Goal: Task Accomplishment & Management: Manage account settings

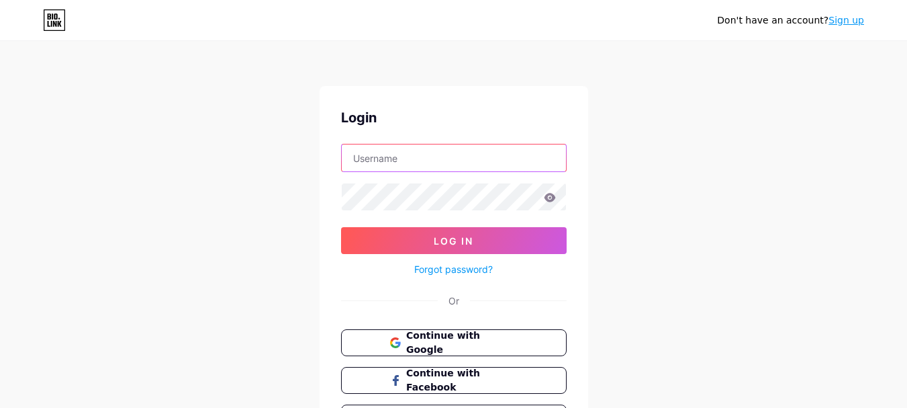
type input "[EMAIL_ADDRESS][DOMAIN_NAME]"
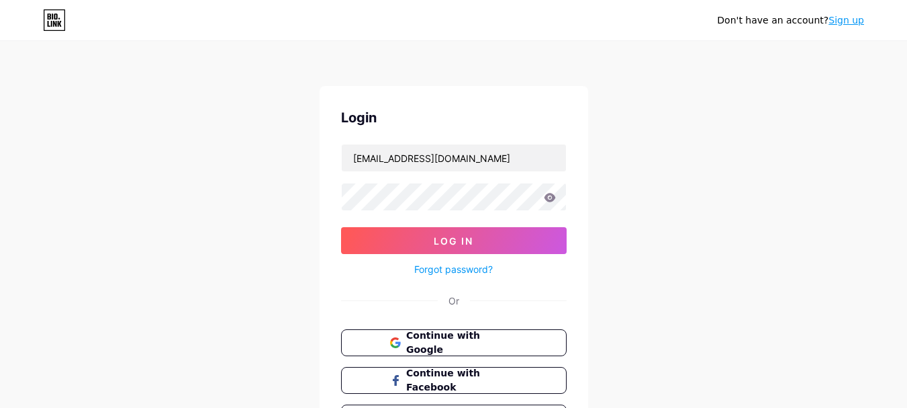
click at [359, 220] on form "[EMAIL_ADDRESS][DOMAIN_NAME] Log In Forgot password?" at bounding box center [454, 211] width 226 height 134
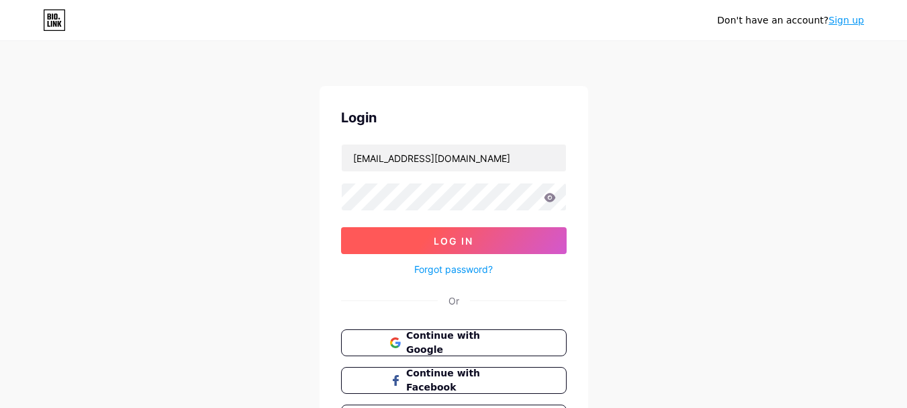
click at [359, 229] on button "Log In" at bounding box center [454, 240] width 226 height 27
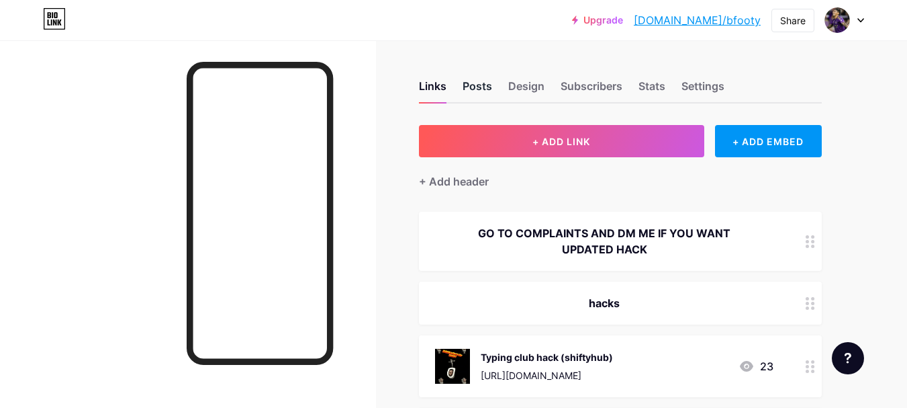
click at [484, 79] on div "Posts" at bounding box center [478, 90] width 30 height 24
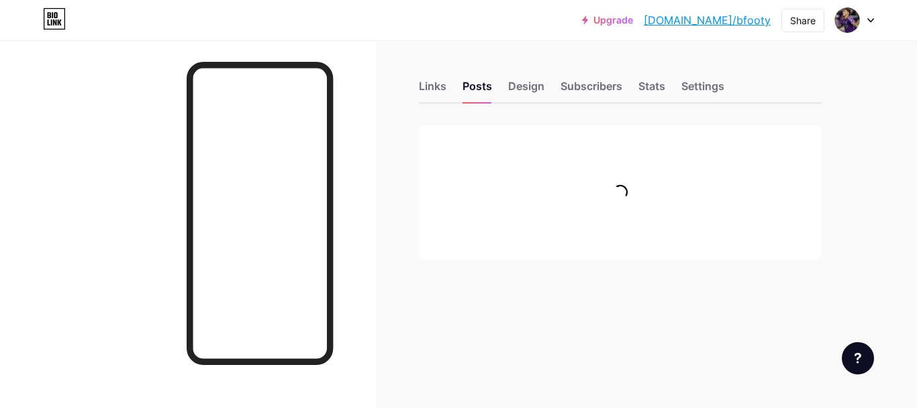
click at [600, 102] on div "Links Posts Design Subscribers Stats Settings" at bounding box center [620, 79] width 403 height 47
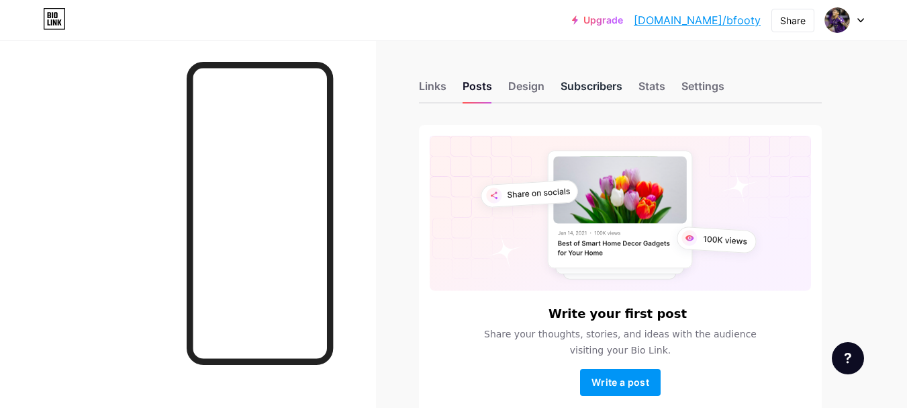
click at [594, 88] on div "Subscribers" at bounding box center [592, 90] width 62 height 24
click at [658, 90] on div "Stats" at bounding box center [652, 90] width 27 height 24
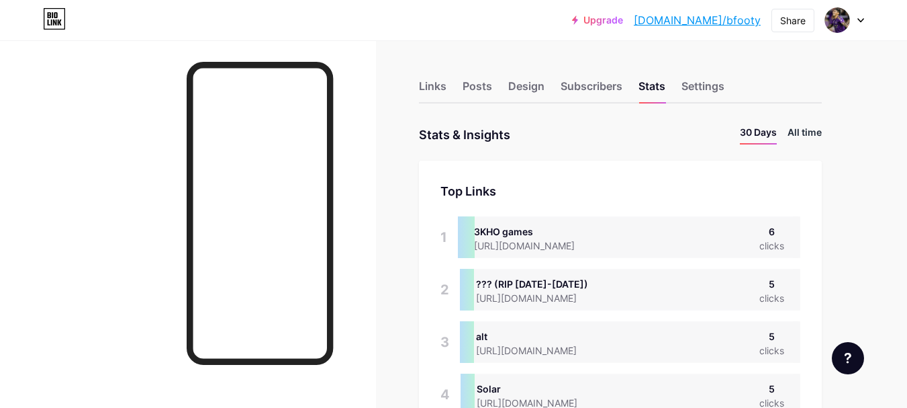
scroll to position [408, 907]
click at [815, 126] on li "All time" at bounding box center [805, 134] width 34 height 19
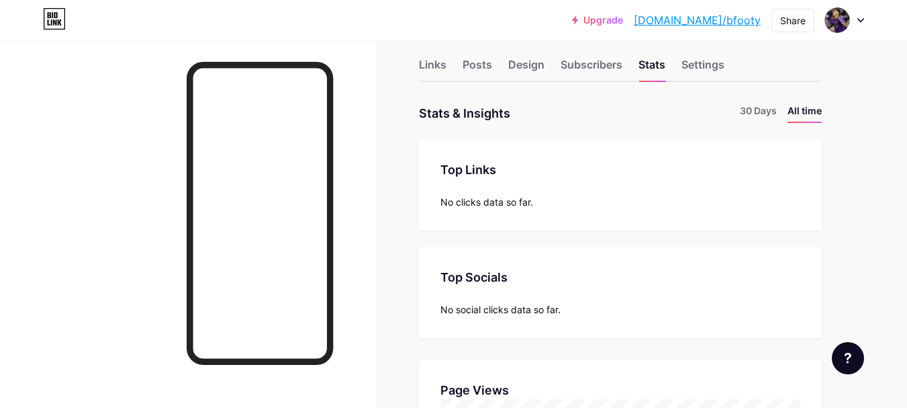
scroll to position [0, 0]
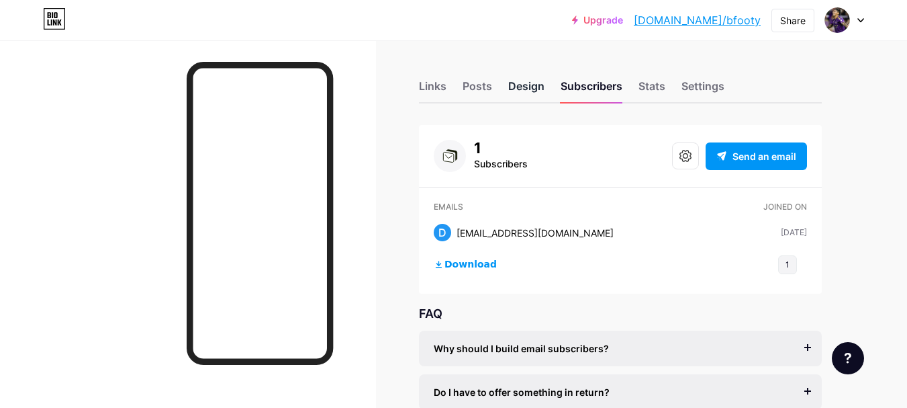
click at [508, 81] on div "Design" at bounding box center [526, 90] width 36 height 24
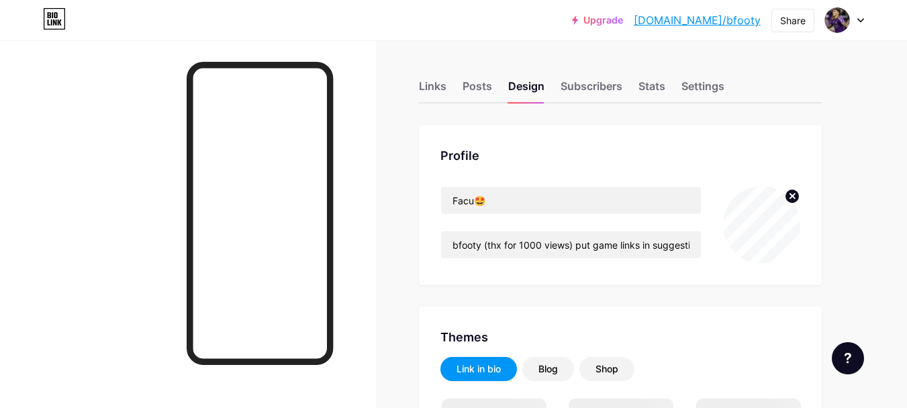
click at [457, 89] on div "Links Posts Design Subscribers Stats Settings" at bounding box center [620, 79] width 403 height 47
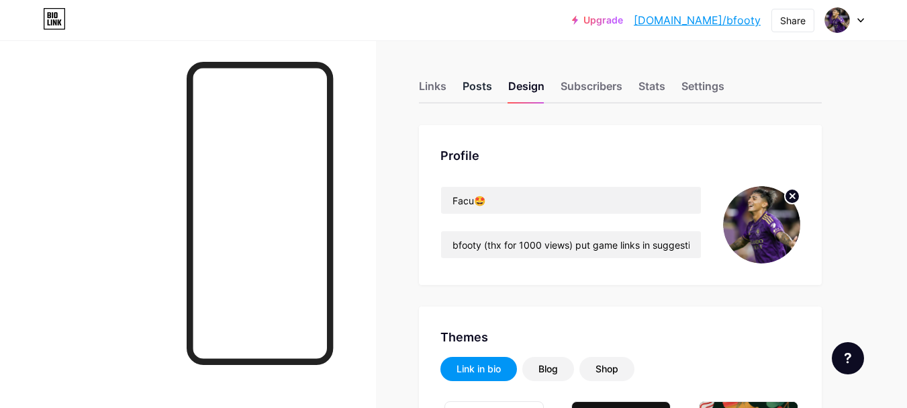
type input "#000000"
click at [473, 83] on div "Posts" at bounding box center [478, 90] width 30 height 24
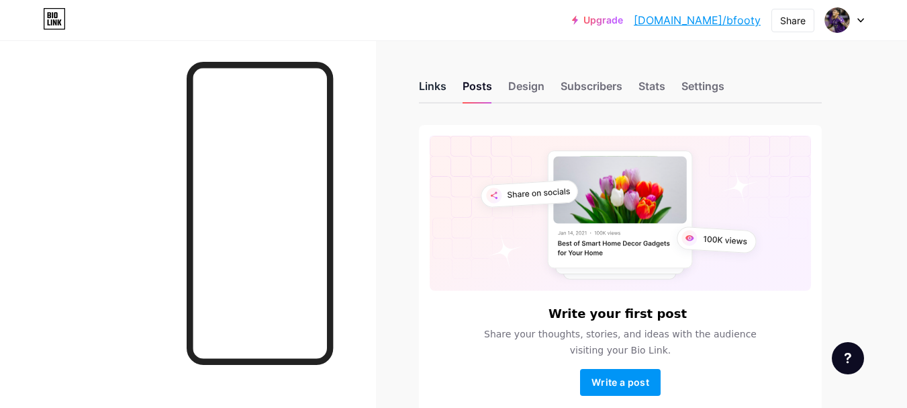
click at [442, 83] on div "Links" at bounding box center [433, 90] width 28 height 24
click at [431, 70] on div "Links Posts Design Subscribers Stats Settings" at bounding box center [620, 79] width 403 height 47
